Goal: Navigation & Orientation: Find specific page/section

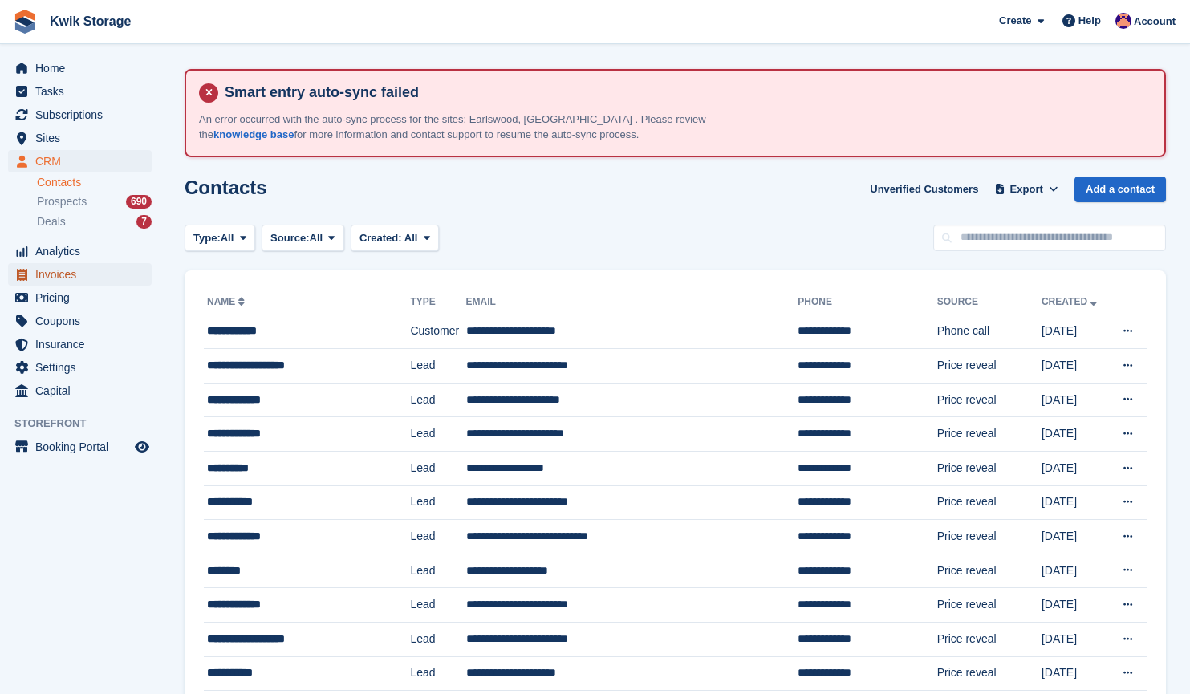
click at [82, 273] on span "Invoices" at bounding box center [83, 274] width 96 height 22
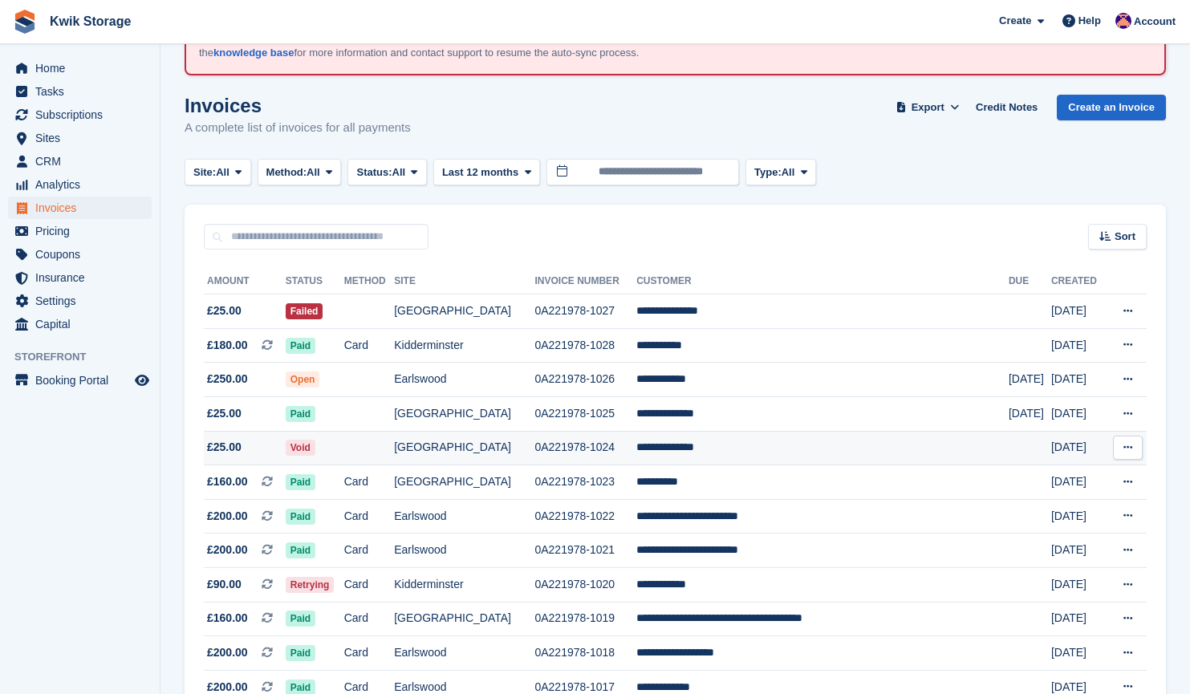
scroll to position [83, 0]
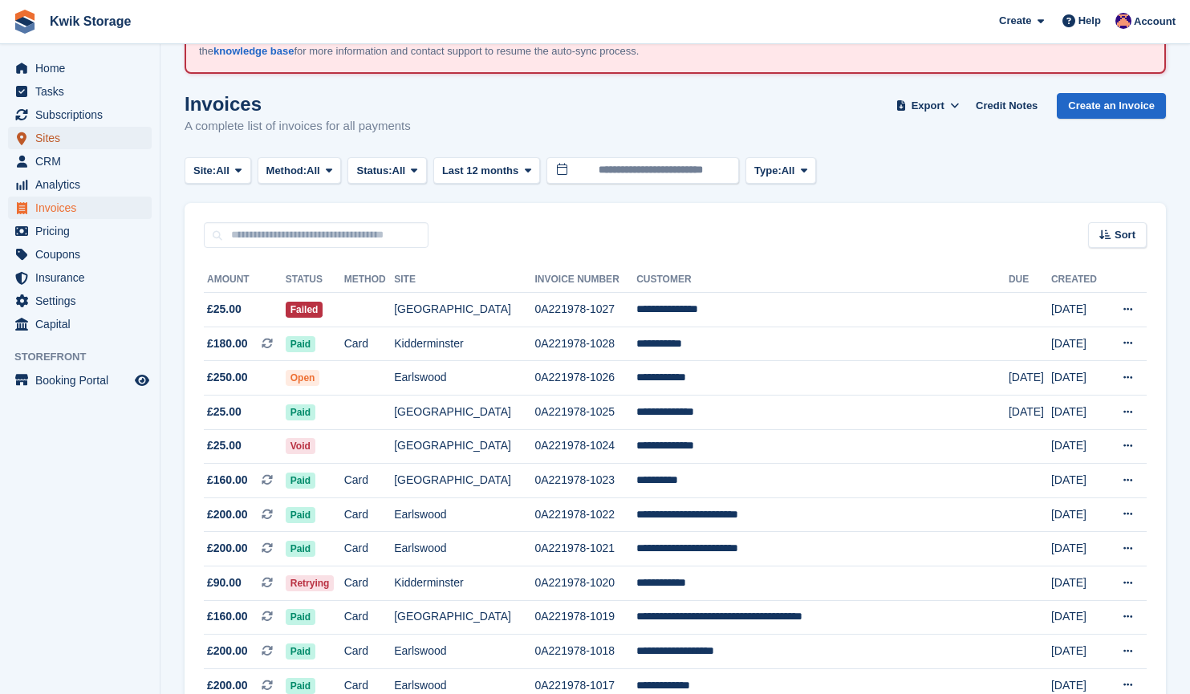
click at [79, 137] on span "Sites" at bounding box center [83, 138] width 96 height 22
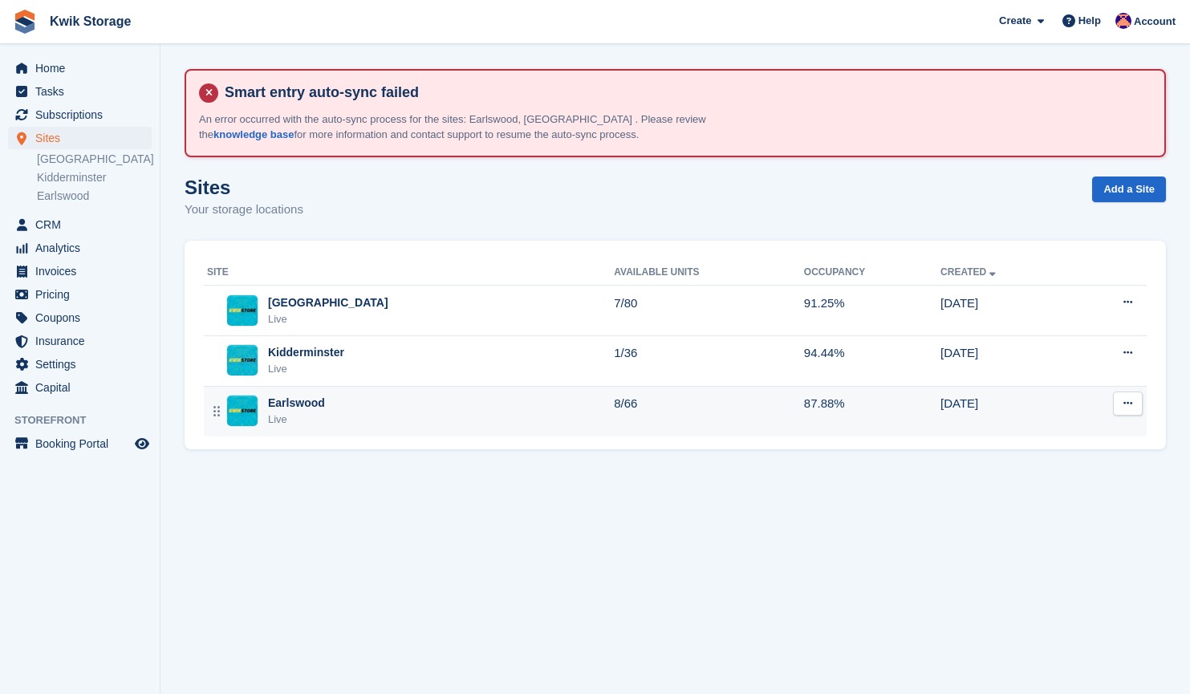
click at [390, 388] on td "Earlswood Live" at bounding box center [409, 411] width 410 height 50
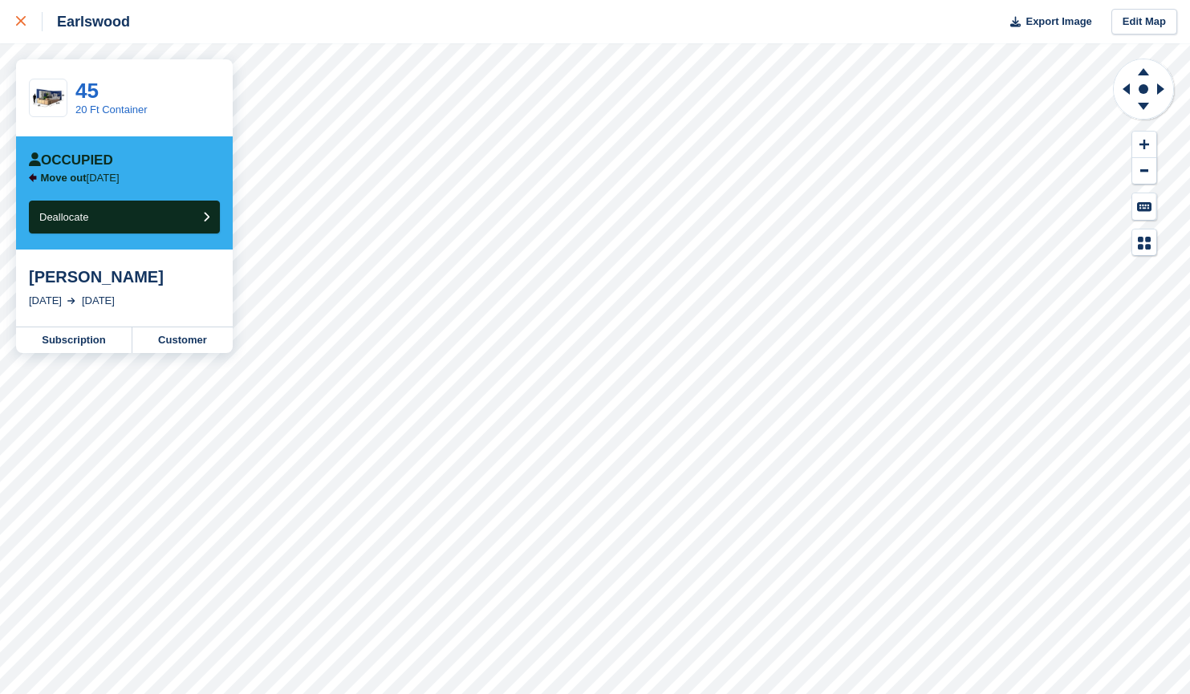
click at [19, 13] on div at bounding box center [29, 21] width 26 height 19
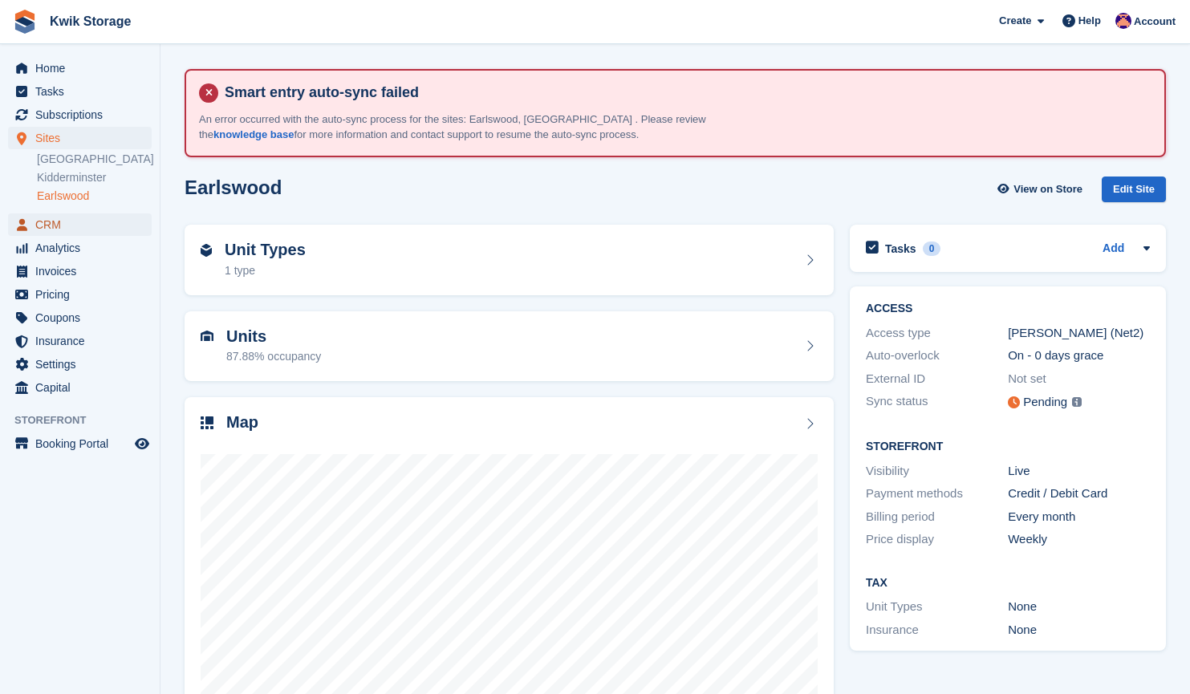
click at [67, 221] on span "CRM" at bounding box center [83, 224] width 96 height 22
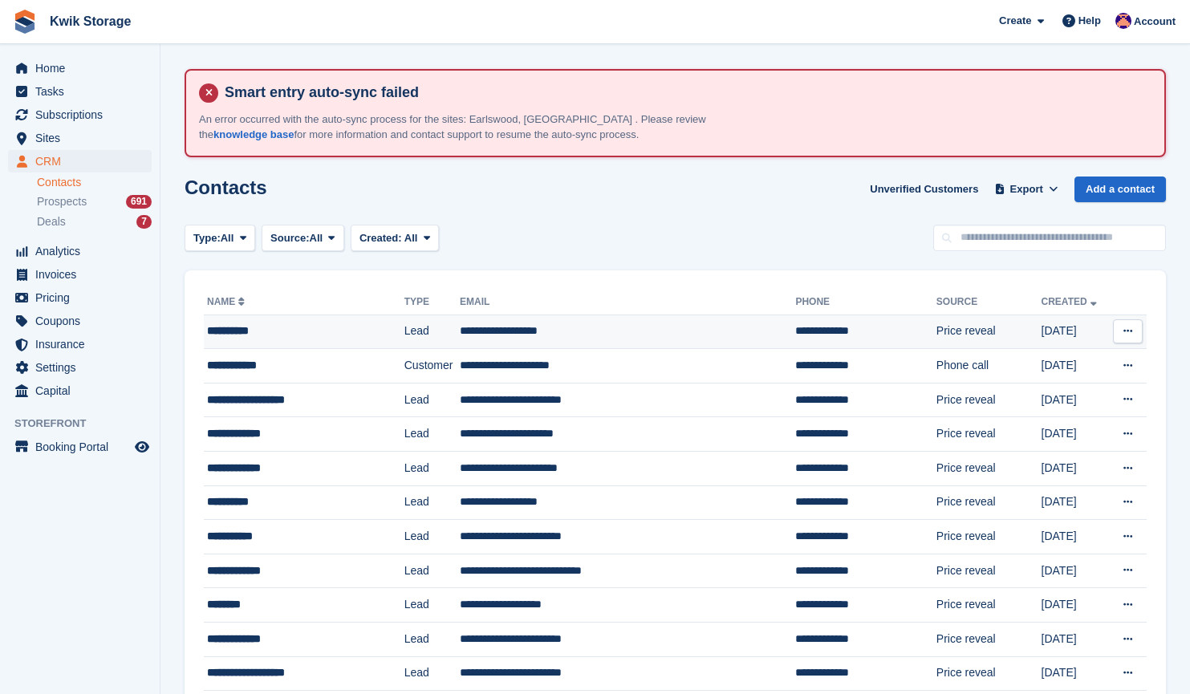
click at [310, 335] on div "**********" at bounding box center [293, 331] width 173 height 17
